Goal: Find specific page/section: Find specific page/section

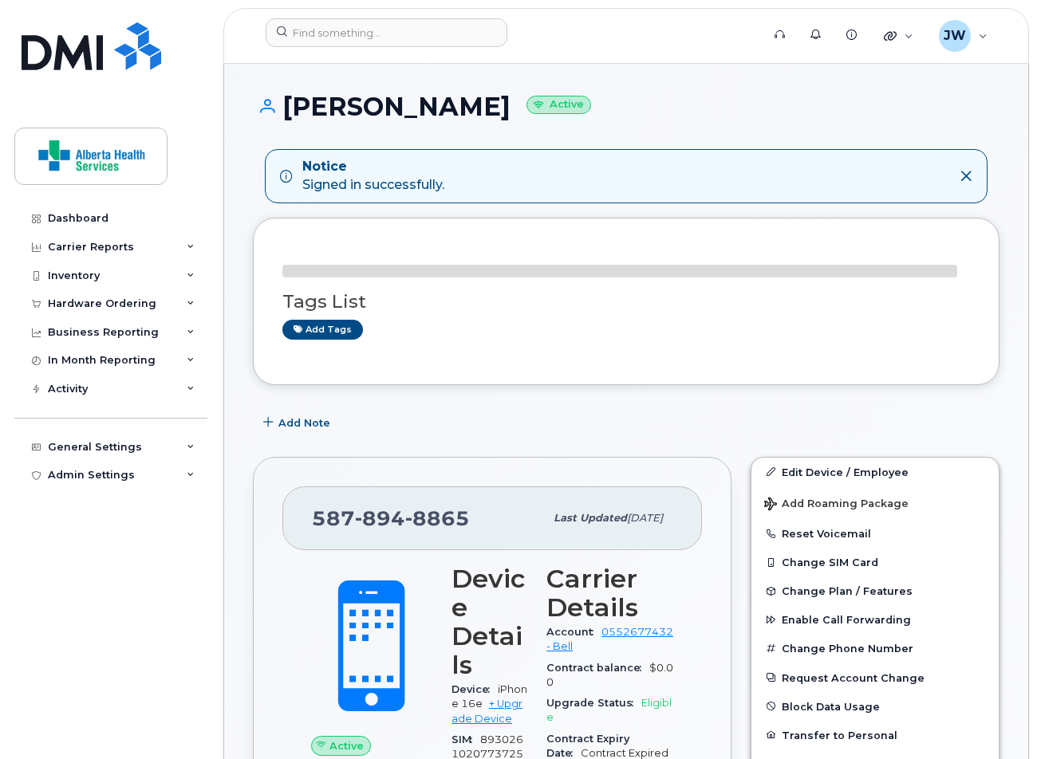
scroll to position [1, 0]
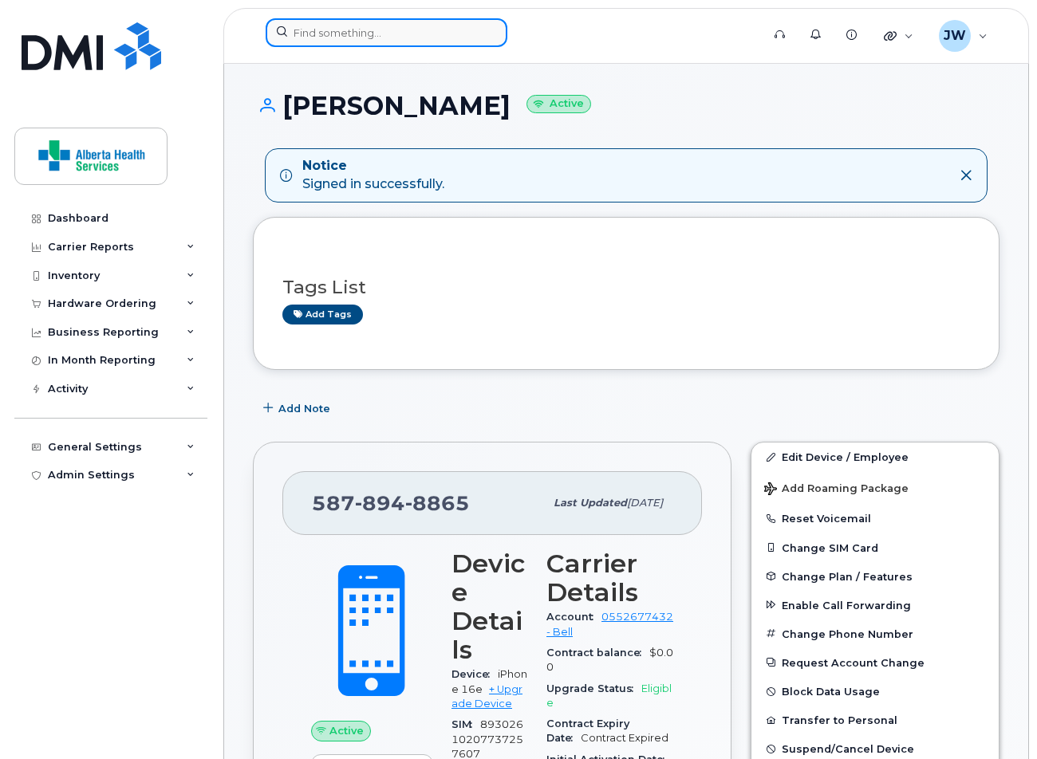
click at [325, 30] on input at bounding box center [387, 32] width 242 height 29
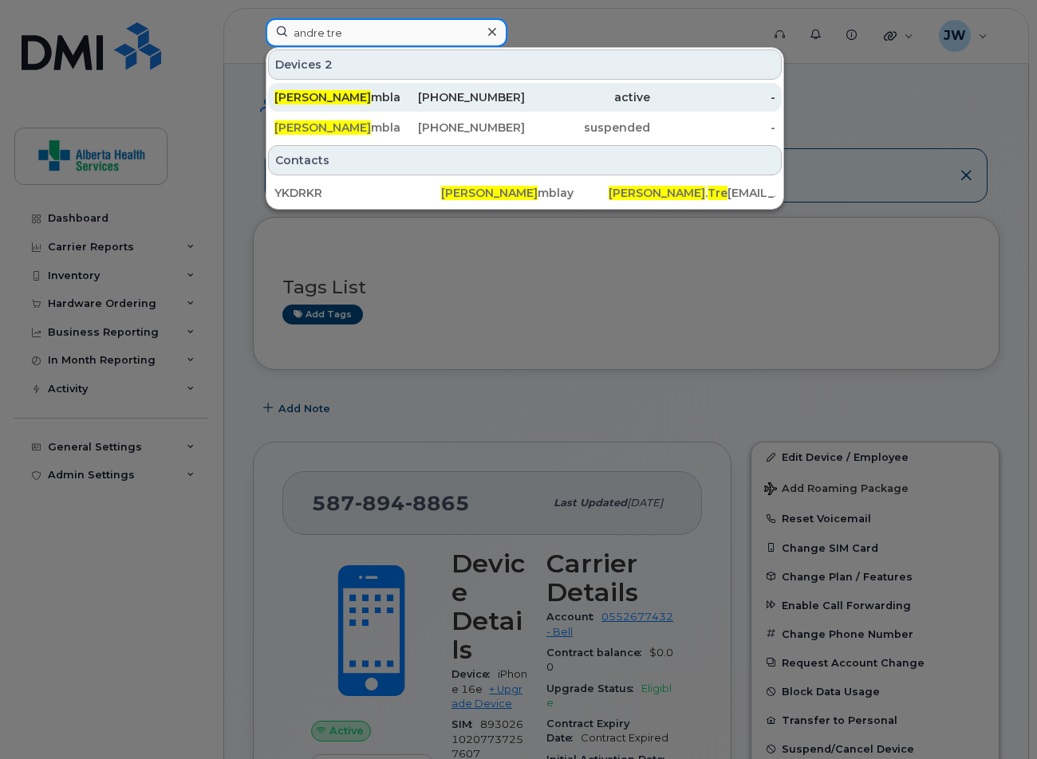
type input "andre tre"
click at [582, 87] on div "active" at bounding box center [587, 97] width 125 height 29
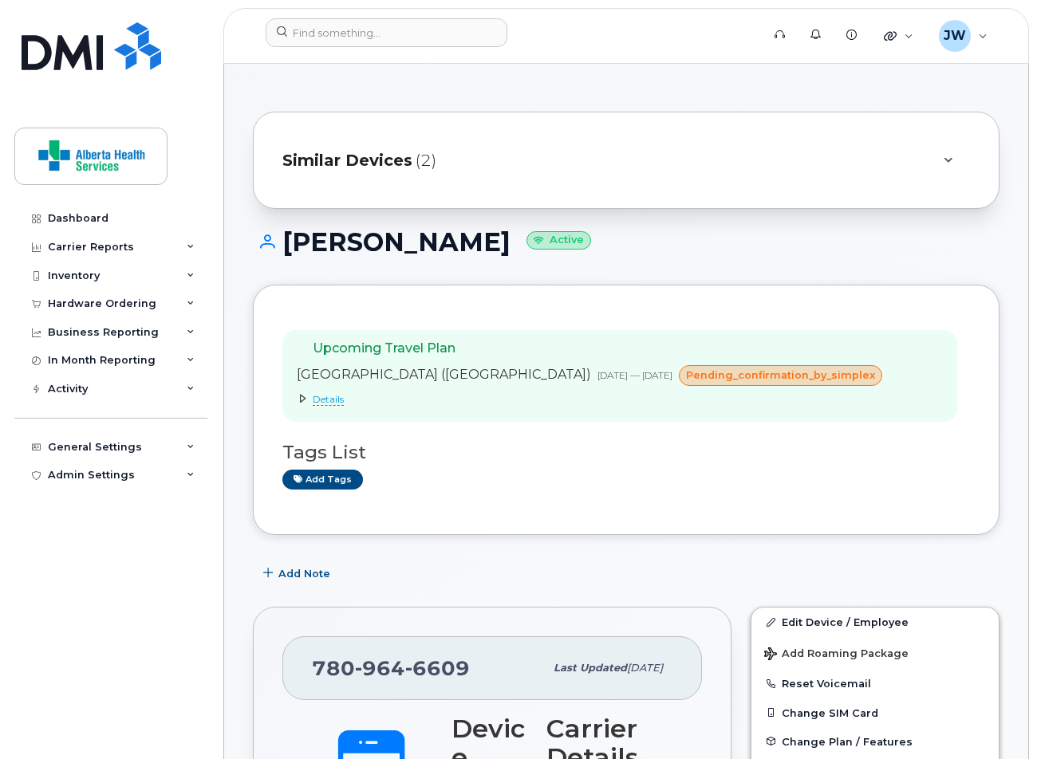
click at [317, 402] on span "Details" at bounding box center [328, 399] width 31 height 13
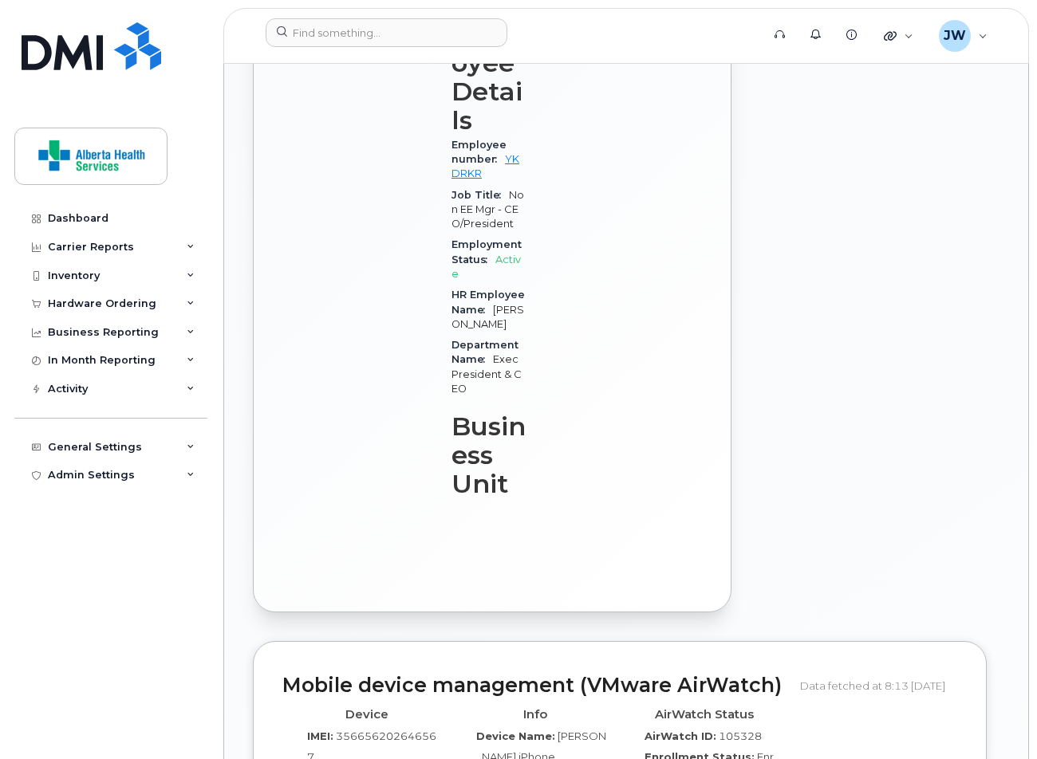
scroll to position [1061, 0]
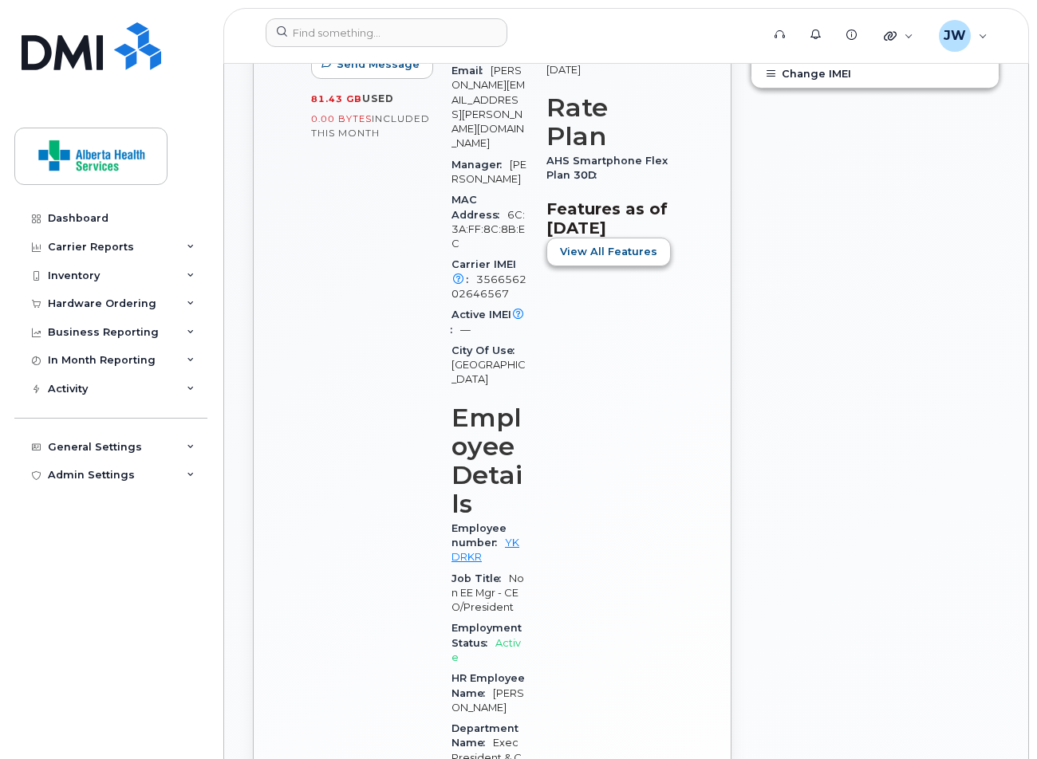
click at [609, 246] on span "View All Features" at bounding box center [608, 251] width 97 height 15
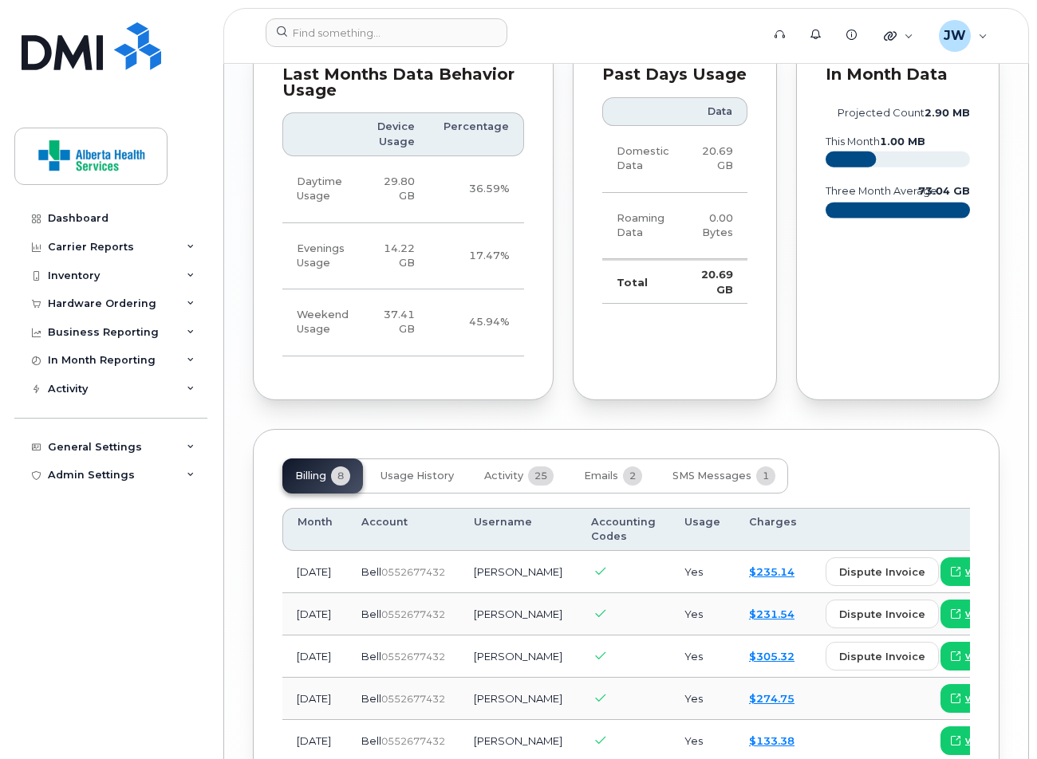
scroll to position [2548, 0]
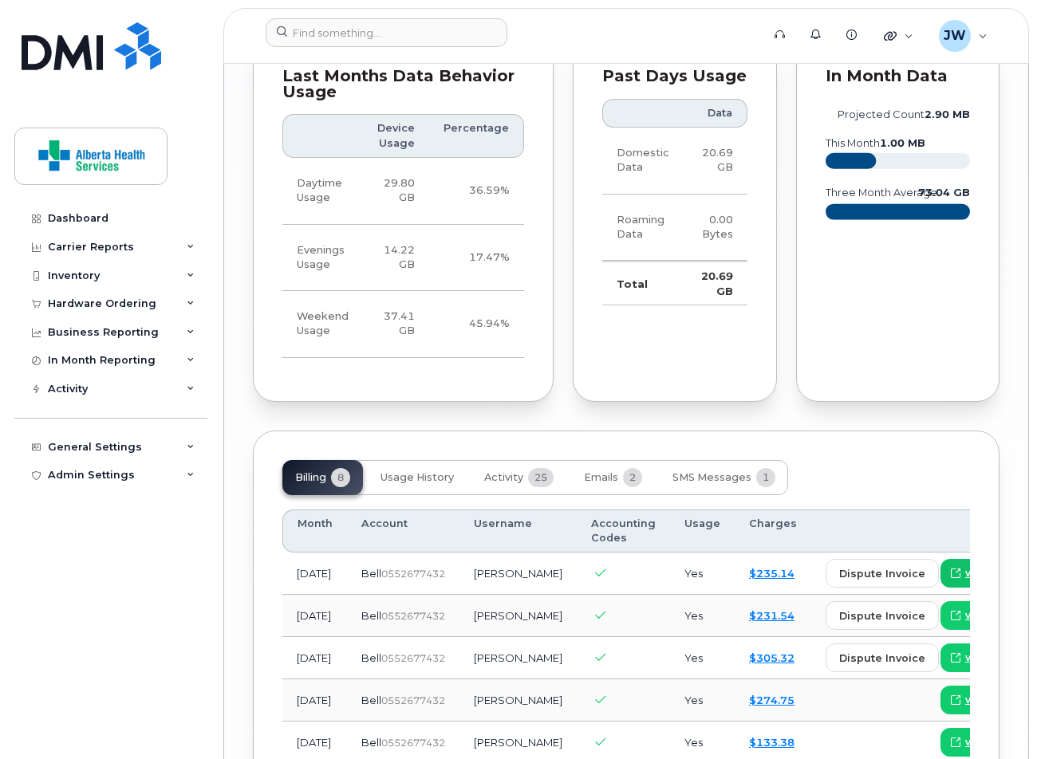
click at [965, 566] on span "view" at bounding box center [977, 573] width 24 height 14
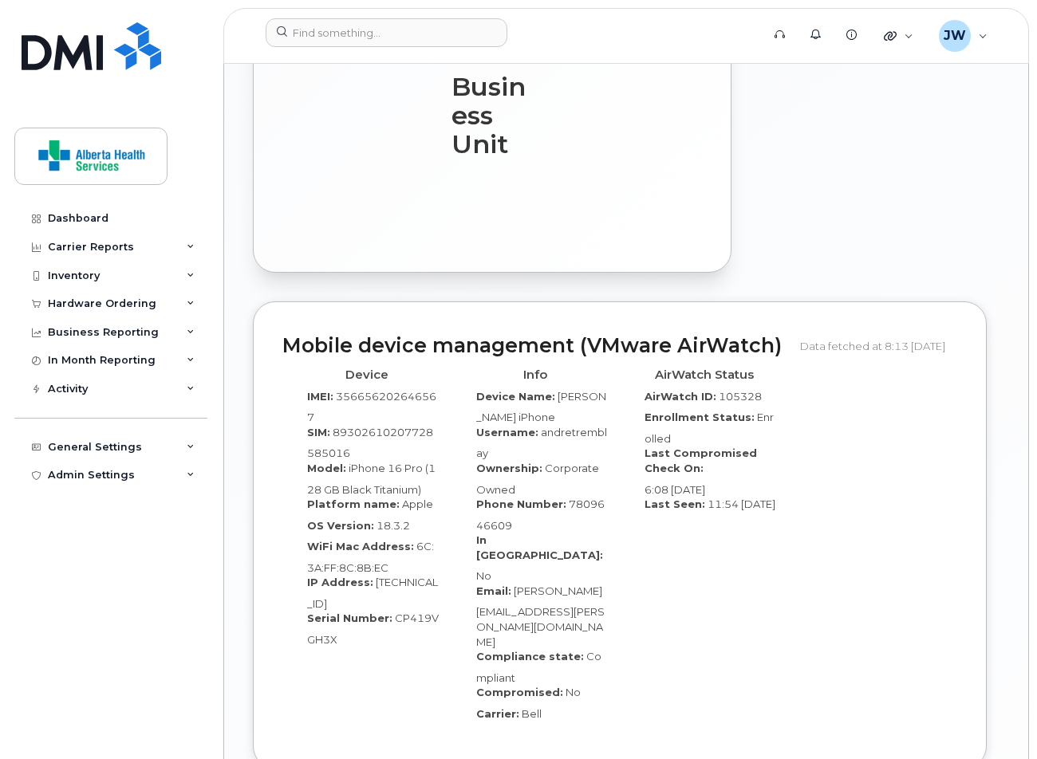
scroll to position [1511, 0]
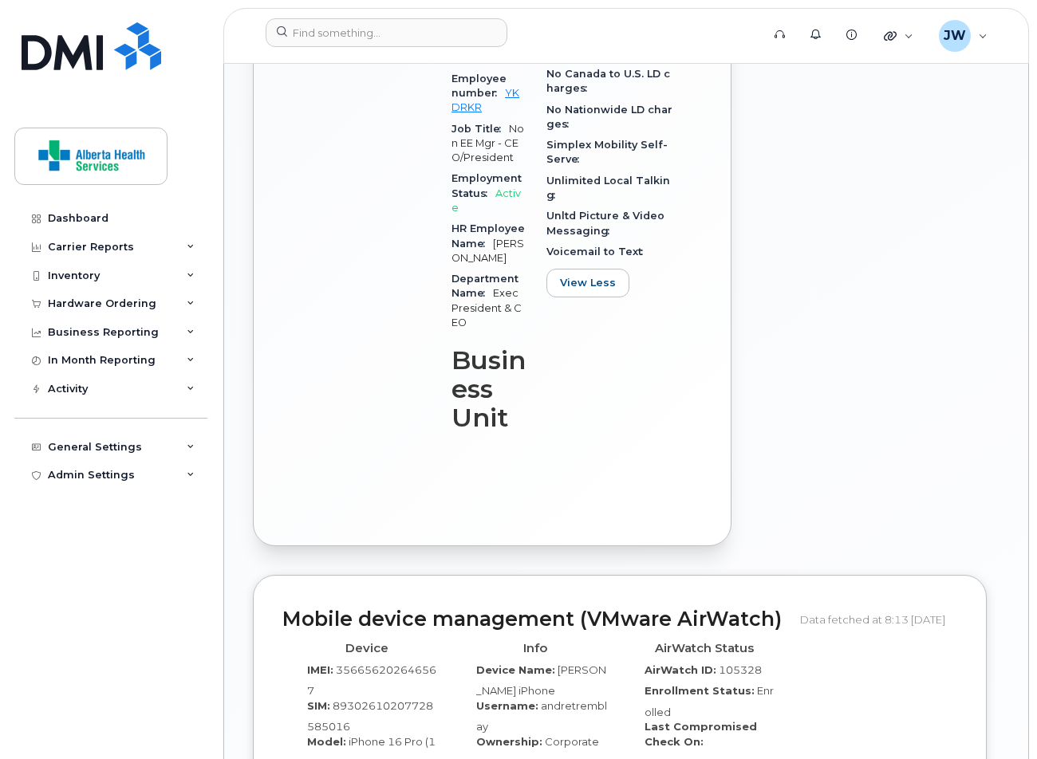
click at [85, 50] on img at bounding box center [92, 46] width 140 height 48
